Goal: Task Accomplishment & Management: Use online tool/utility

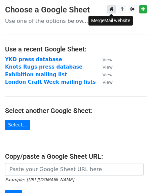
click at [112, 8] on icon at bounding box center [111, 9] width 4 height 5
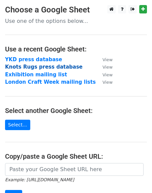
click at [55, 66] on strong "Knots Rugs press database" at bounding box center [44, 67] width 78 height 6
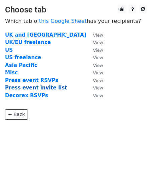
click at [27, 88] on strong "Press event invite list" at bounding box center [36, 88] width 62 height 6
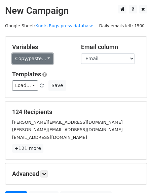
click at [45, 58] on link "Copy/paste..." at bounding box center [32, 59] width 41 height 10
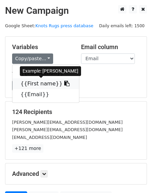
click at [45, 84] on link "{{First name}}" at bounding box center [45, 83] width 67 height 11
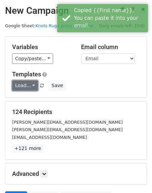
click at [21, 86] on link "Load..." at bounding box center [25, 85] width 26 height 10
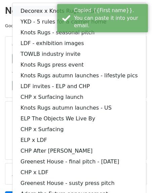
click at [30, 10] on link "Decorex x Knots Rugs invite" at bounding box center [79, 11] width 134 height 11
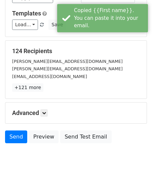
scroll to position [68, 0]
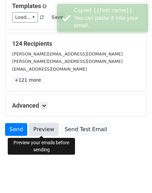
click at [44, 128] on link "Preview" at bounding box center [44, 129] width 30 height 13
